Goal: Task Accomplishment & Management: Complete application form

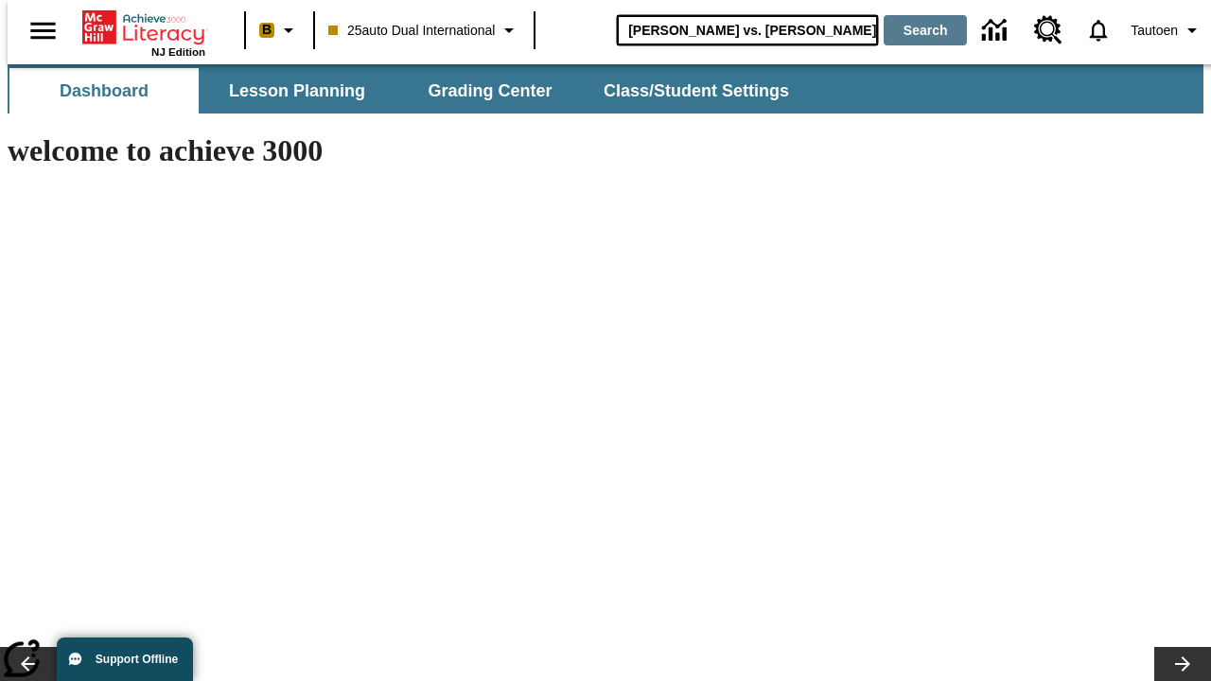
type input "Michelangelo vs. Leonardo"
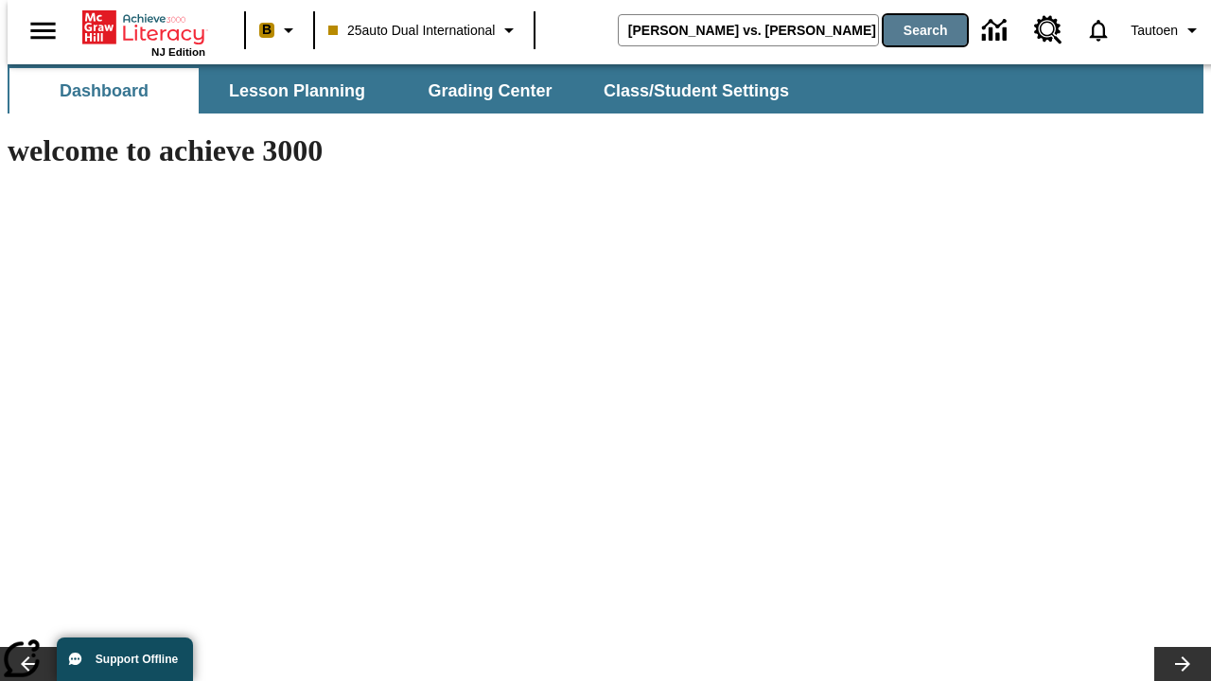
click at [913, 30] on button "Search" at bounding box center [925, 30] width 83 height 30
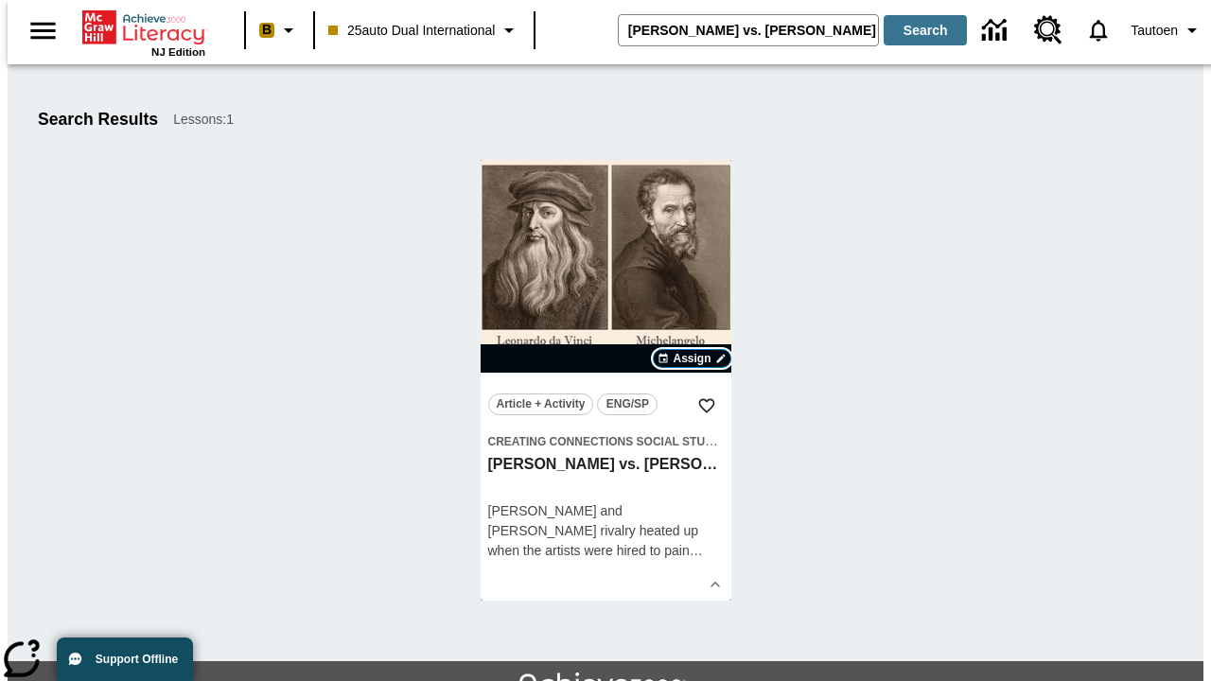
click at [693, 359] on span "Assign" at bounding box center [692, 358] width 38 height 17
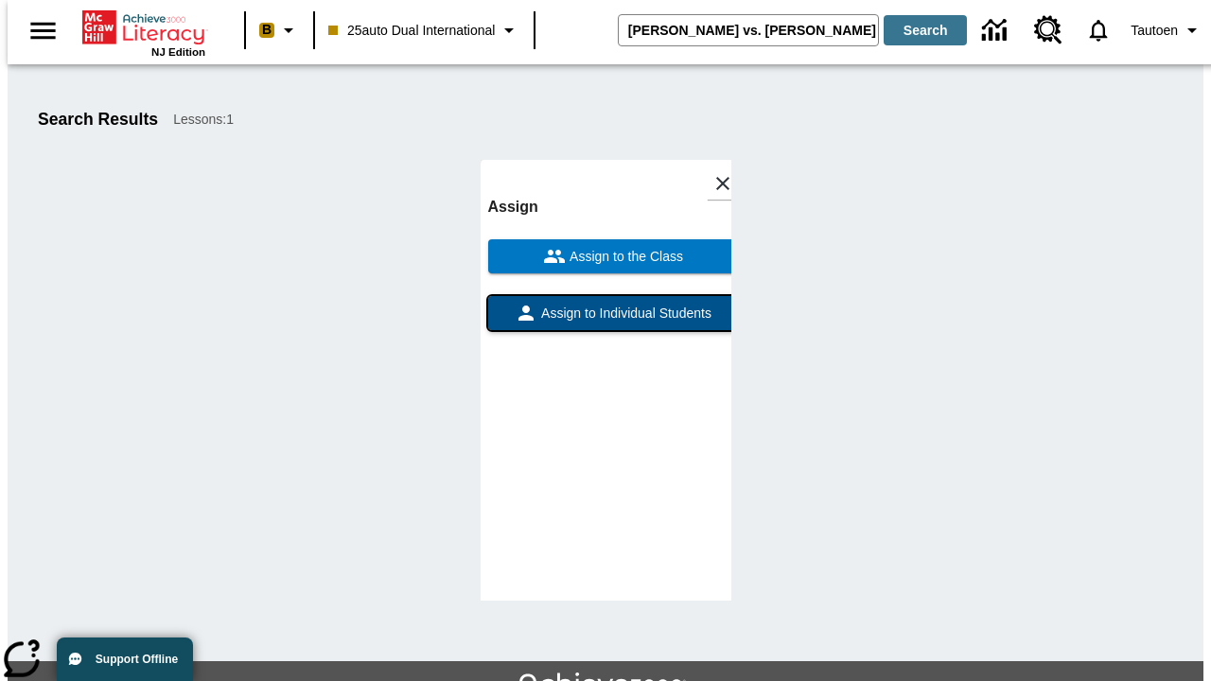
click at [606, 322] on span "Assign to Individual Students" at bounding box center [624, 314] width 174 height 20
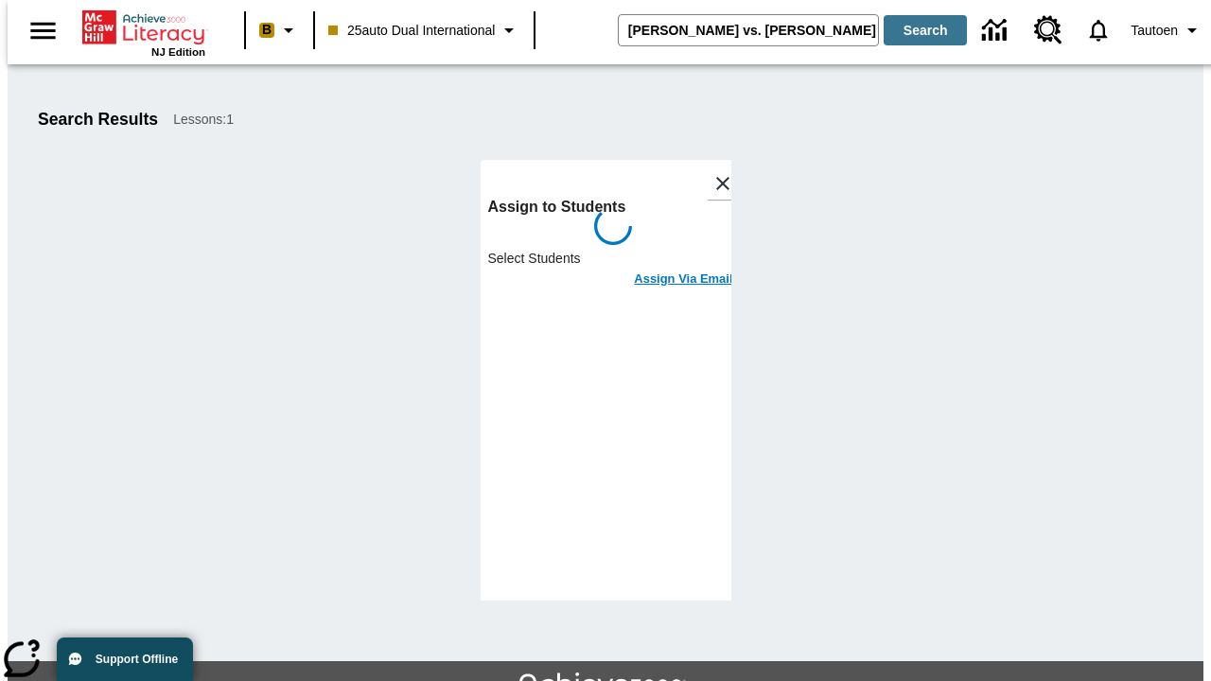
click at [669, 269] on h6 "Assign Via Email" at bounding box center [683, 280] width 98 height 22
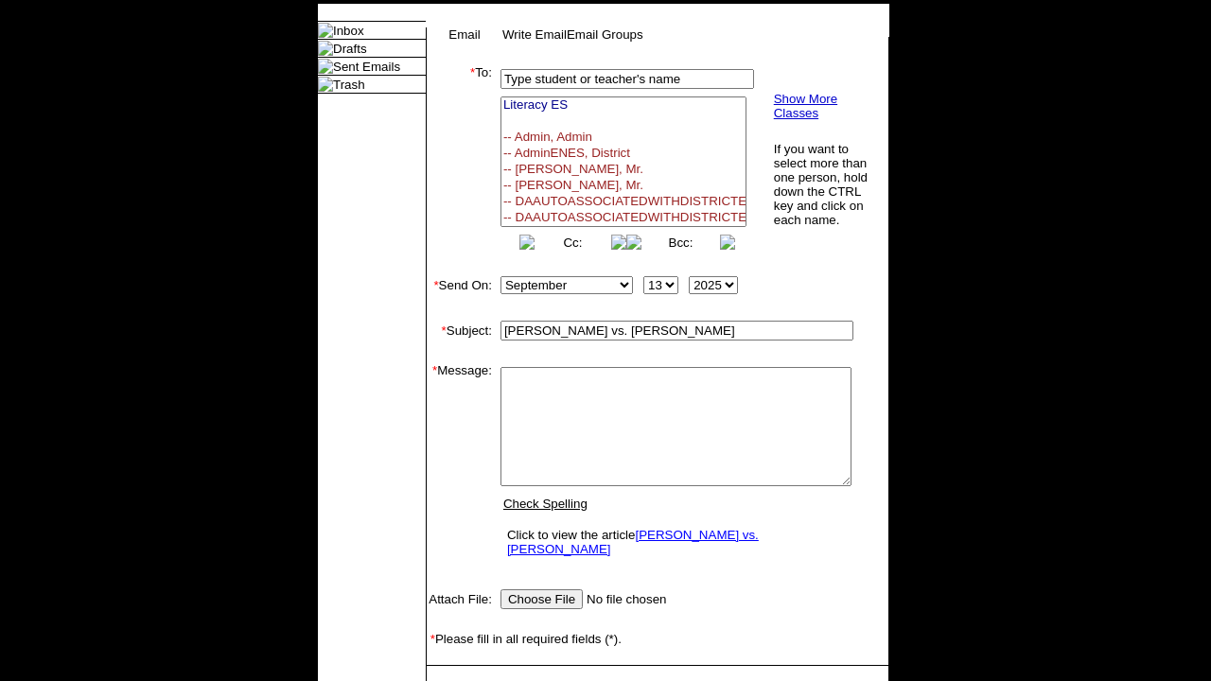
select select
